Goal: Feedback & Contribution: Submit feedback/report problem

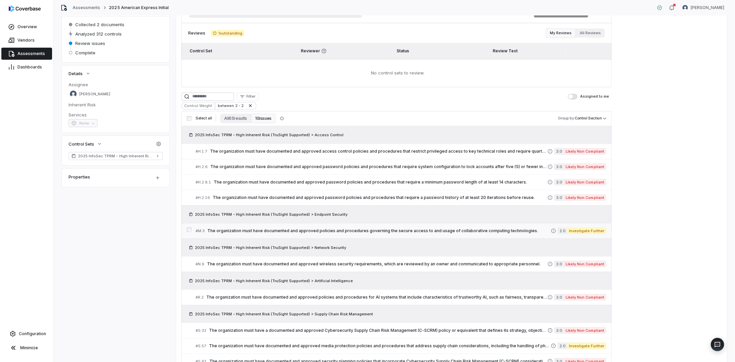
scroll to position [79, 0]
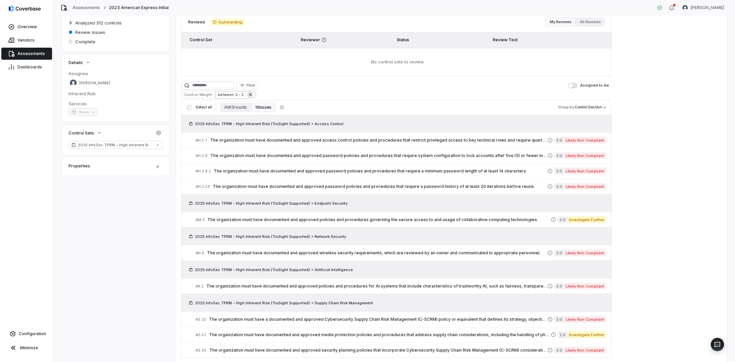
click at [249, 95] on icon at bounding box center [250, 94] width 3 height 3
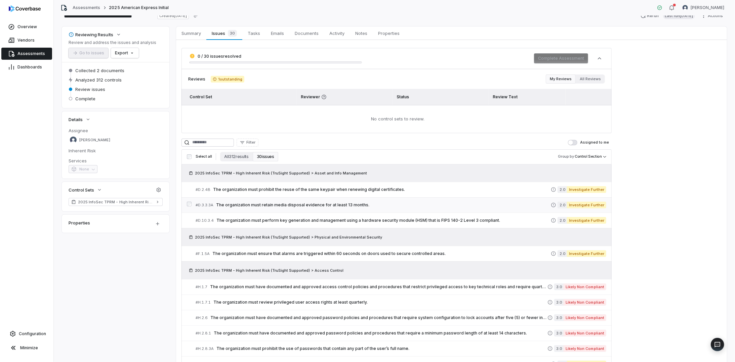
scroll to position [22, 0]
click at [292, 202] on span "The organization must retain media disposal evidence for at least 13 months." at bounding box center [383, 204] width 335 height 5
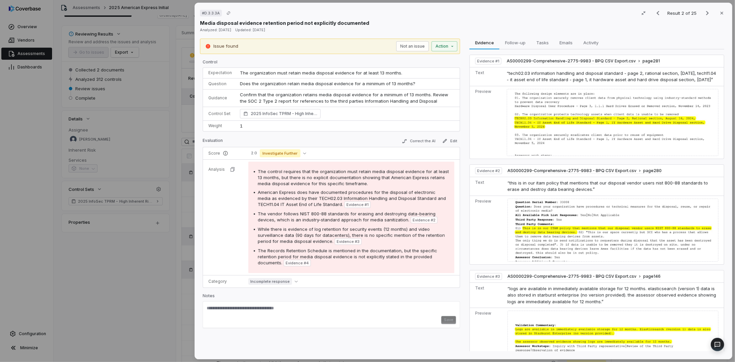
click at [110, 274] on div "# D.3.3.3A Result 2 of 25 Close Media disposal evidence retention period not ex…" at bounding box center [367, 181] width 735 height 362
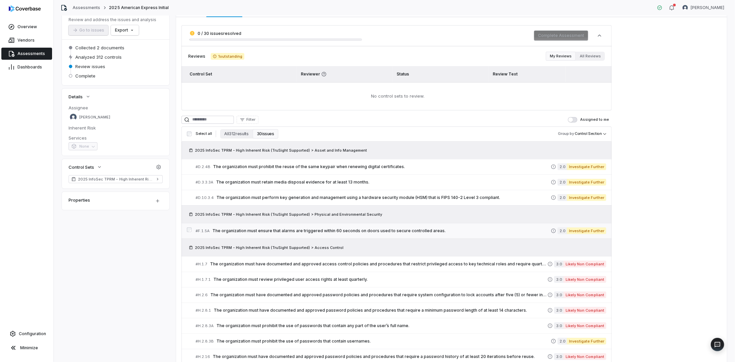
scroll to position [45, 0]
click at [265, 229] on span "The organization must ensure that alarms are triggered within 60 seconds on doo…" at bounding box center [381, 230] width 338 height 5
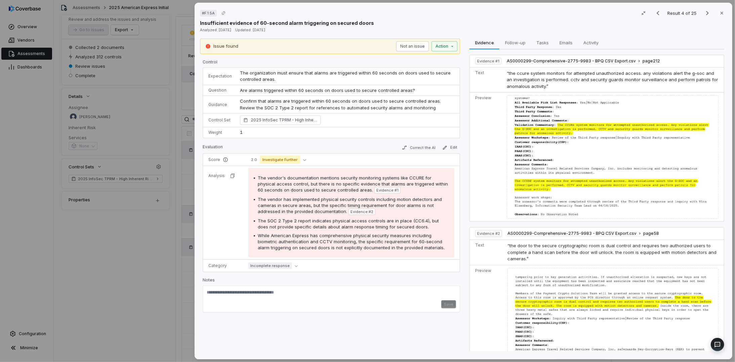
scroll to position [44, 0]
click at [715, 14] on button "Close" at bounding box center [722, 13] width 14 height 14
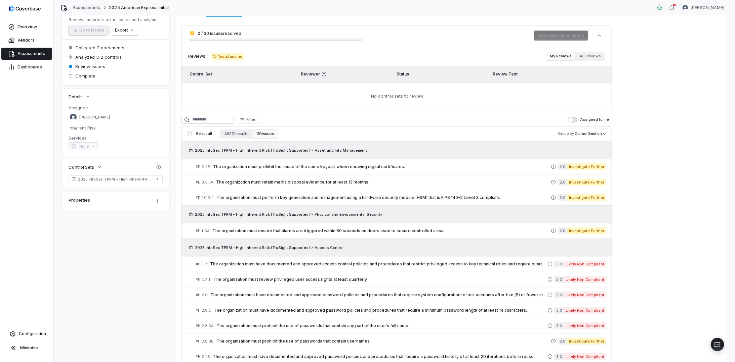
click at [76, 5] on link "Assessments" at bounding box center [87, 7] width 28 height 5
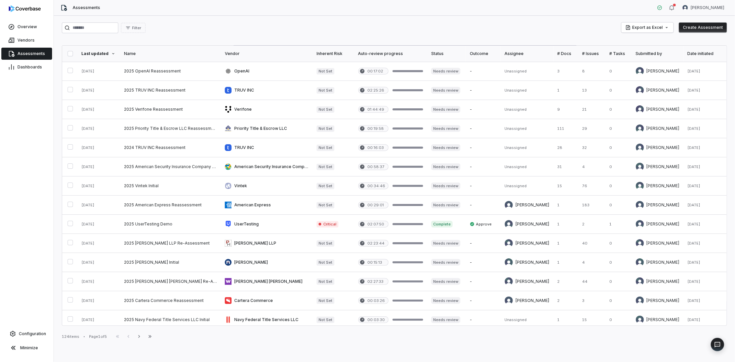
click at [691, 26] on button "Create Assessment" at bounding box center [703, 28] width 48 height 10
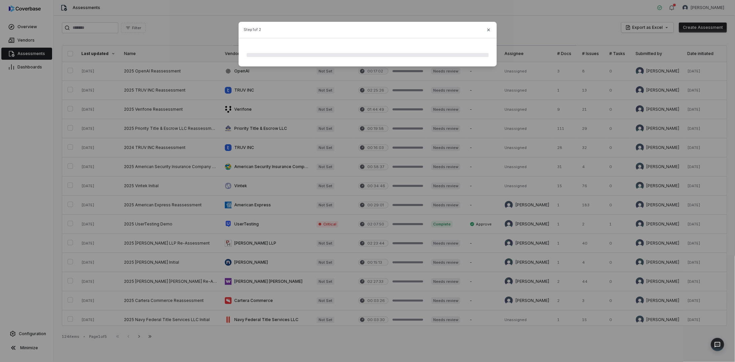
drag, startPoint x: 488, startPoint y: 29, endPoint x: 486, endPoint y: 25, distance: 4.7
click at [488, 28] on icon "button" at bounding box center [488, 29] width 5 height 5
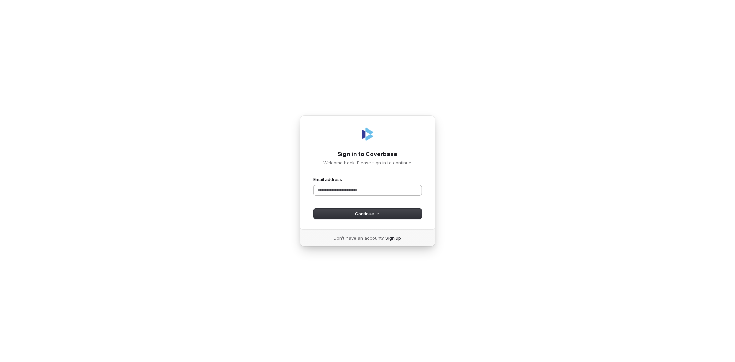
click at [365, 191] on input "Email address" at bounding box center [367, 190] width 108 height 10
click at [358, 218] on button "Continue" at bounding box center [367, 214] width 108 height 10
type input "**********"
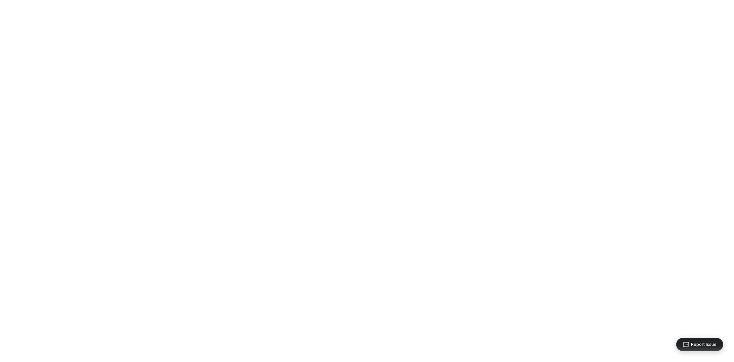
click at [716, 344] on div "Report Issue" at bounding box center [700, 344] width 39 height 7
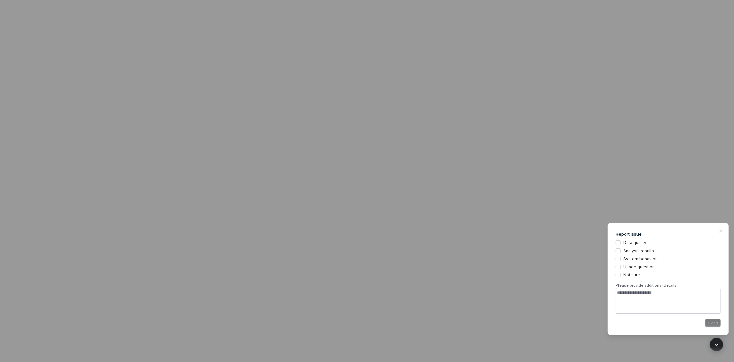
click at [647, 255] on div "Data quality Analysis results System behavior Usage question Not sure" at bounding box center [668, 259] width 105 height 38
click at [620, 258] on button "System behavior" at bounding box center [618, 259] width 5 height 5
type textarea "*"
click at [581, 276] on div "Modal Report Issue Data quality Analysis results System behavior Usage question…" at bounding box center [367, 181] width 734 height 362
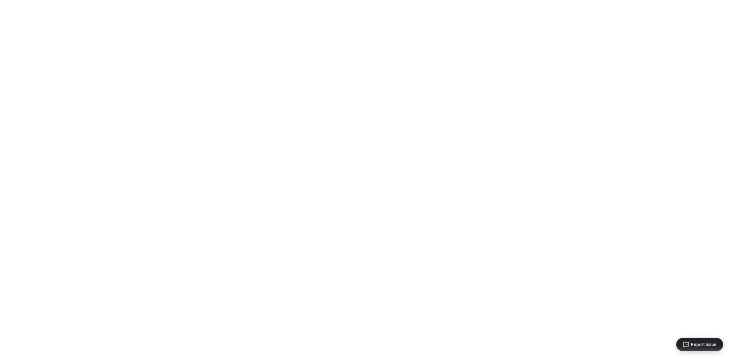
click at [645, 227] on div at bounding box center [367, 181] width 734 height 362
click at [140, 35] on div at bounding box center [367, 181] width 734 height 362
